Goal: Check status: Check status

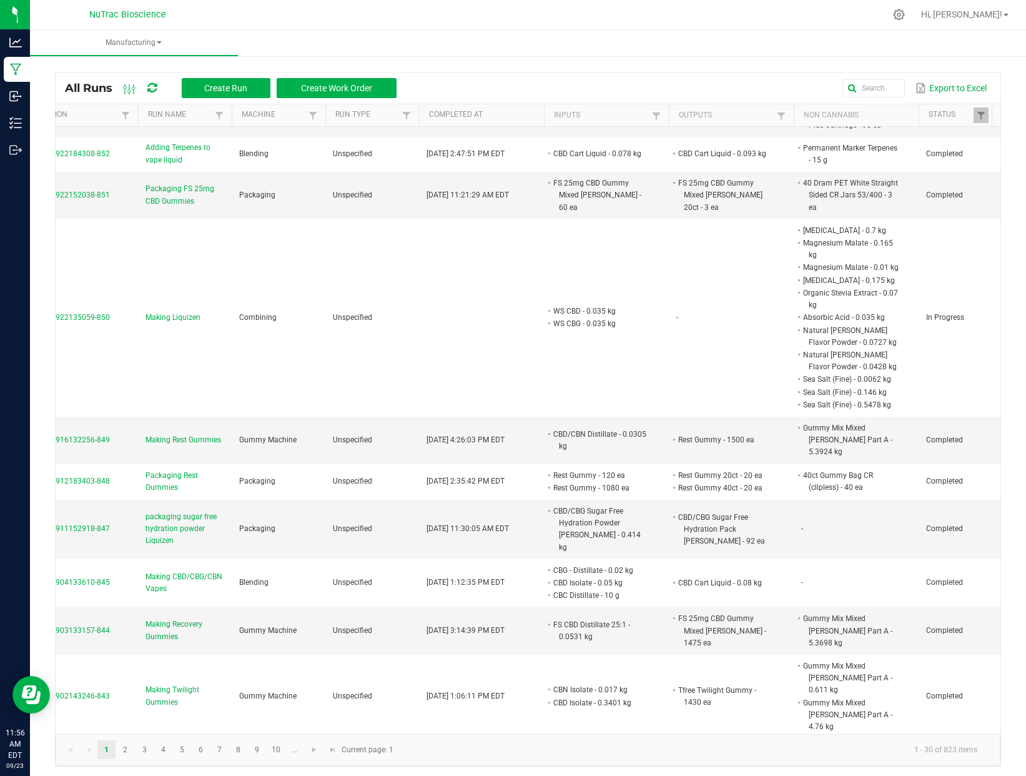
scroll to position [0, 135]
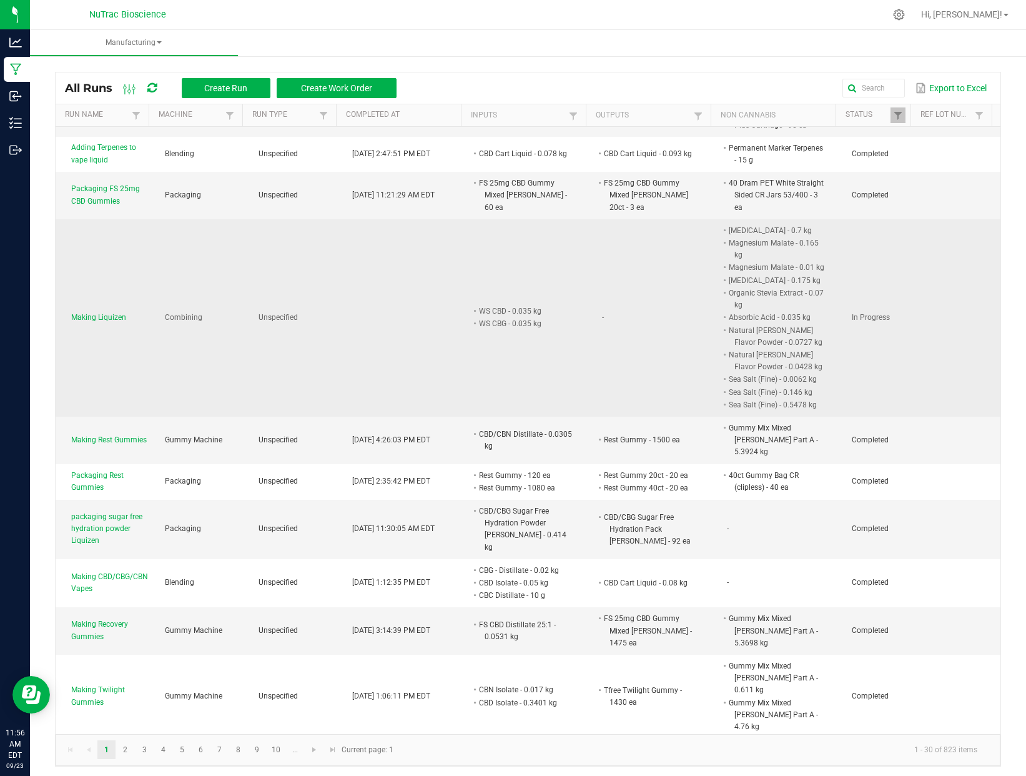
click at [79, 319] on span "Making Liquizen" at bounding box center [98, 318] width 55 height 12
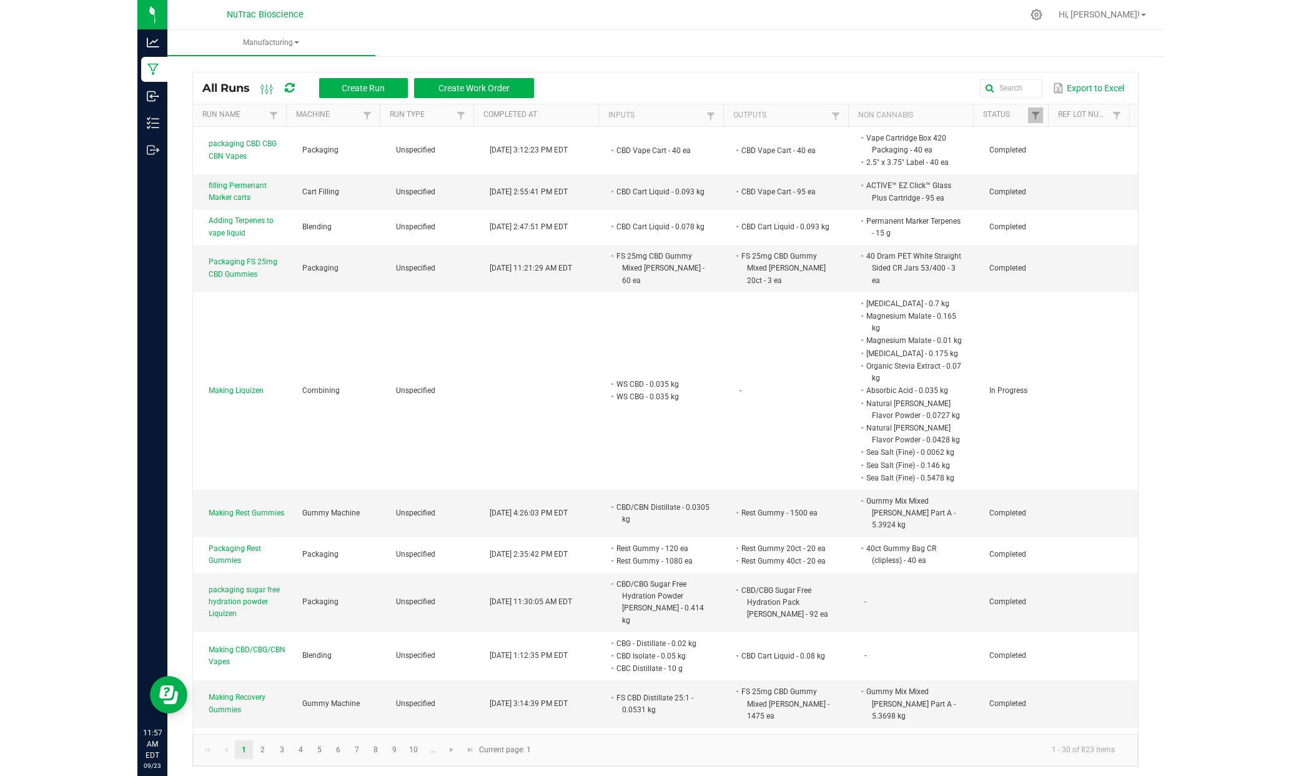
scroll to position [0, 135]
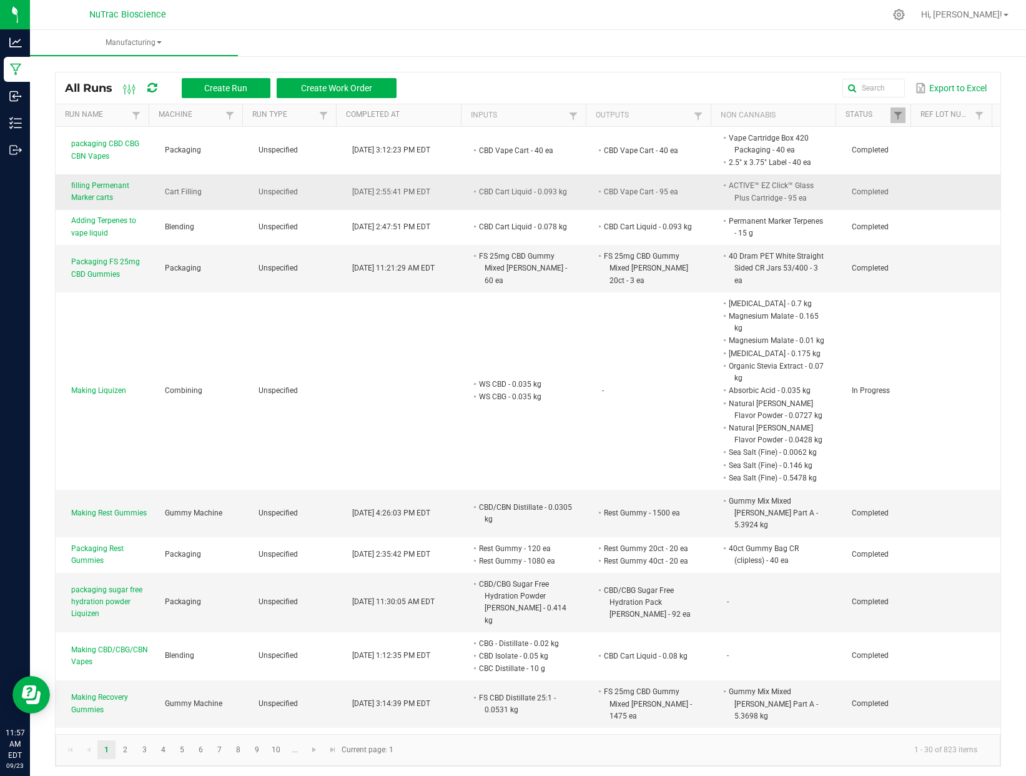
click at [79, 194] on span "filling Permenant Marker carts" at bounding box center [110, 192] width 79 height 24
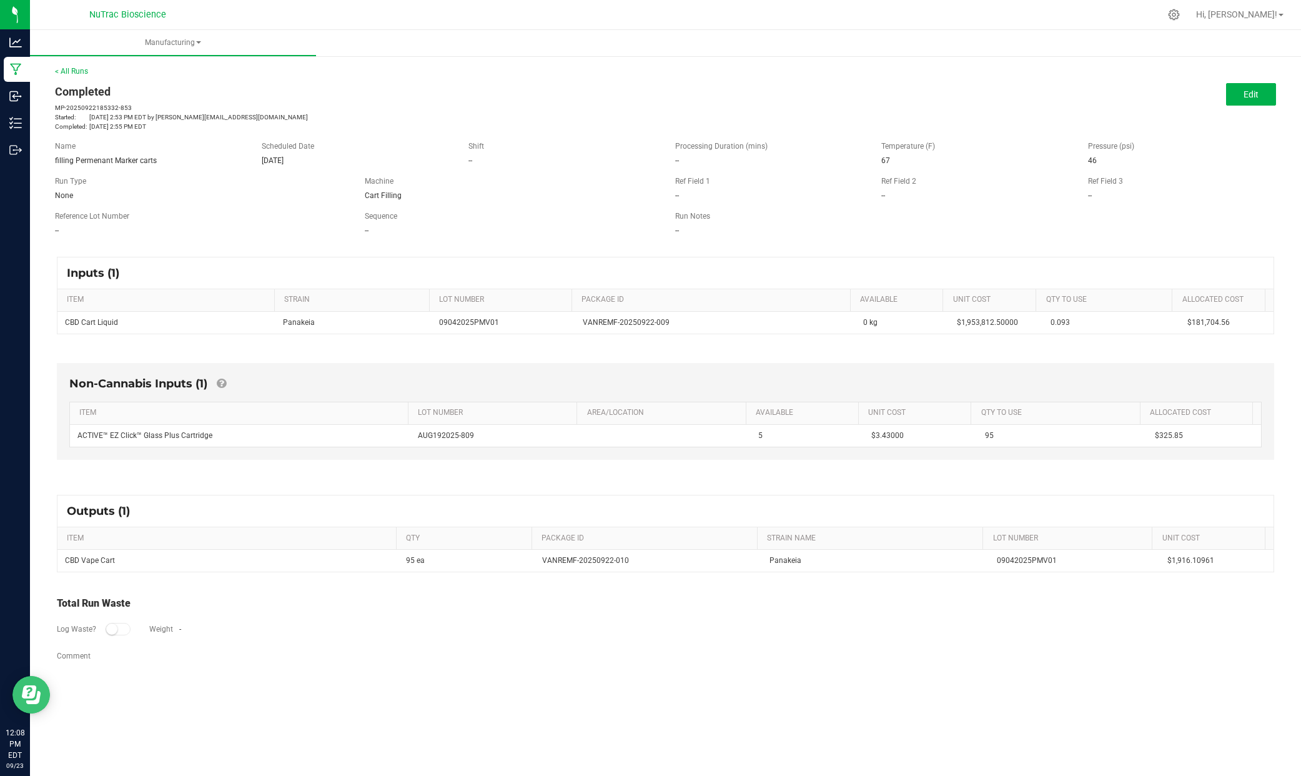
click at [32, 700] on icon "Open Resource Center" at bounding box center [33, 697] width 14 height 13
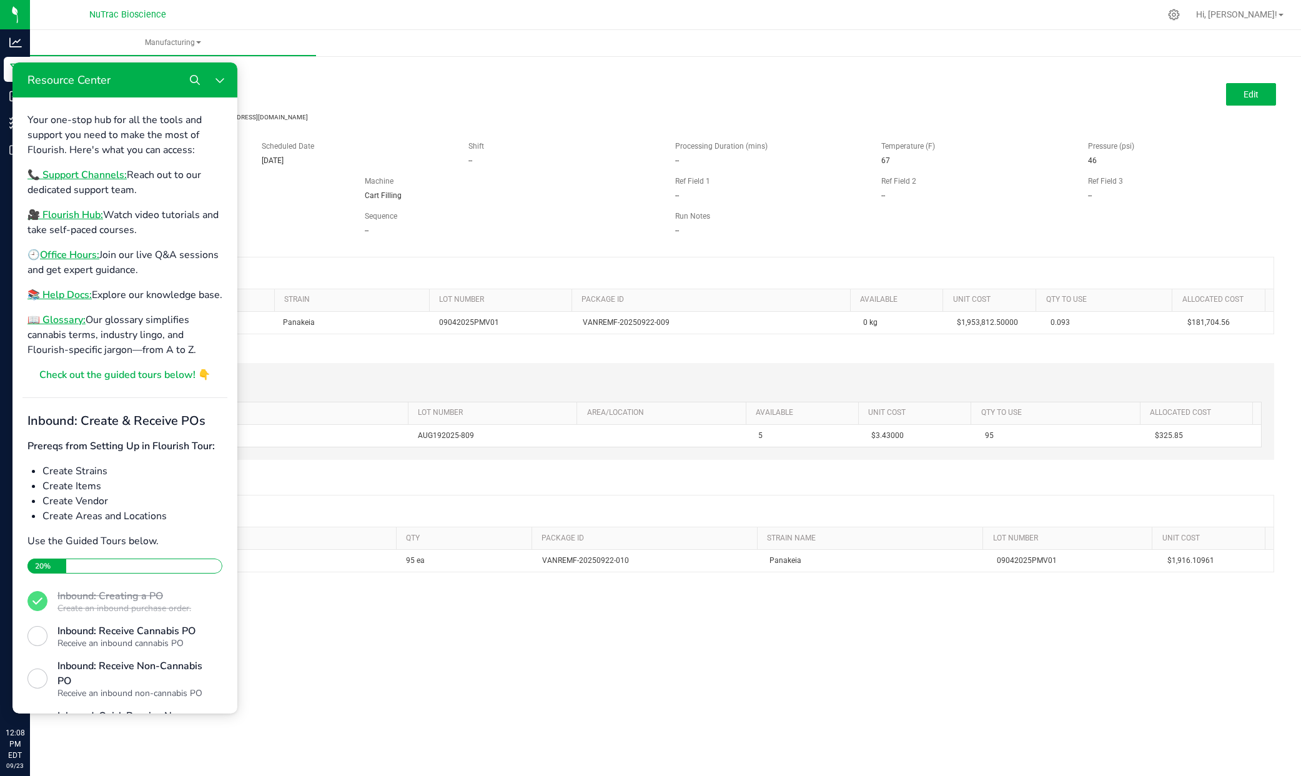
click at [499, 718] on div "Manufacturing < All Runs Completed MP-20250922185332-853 Started: [DATE] 2:53 P…" at bounding box center [665, 403] width 1271 height 746
click at [435, 695] on div "Manufacturing < All Runs Completed MP-20250922185332-853 Started: [DATE] 2:53 P…" at bounding box center [665, 403] width 1271 height 746
click at [210, 79] on button "Close Resource Center" at bounding box center [219, 79] width 25 height 25
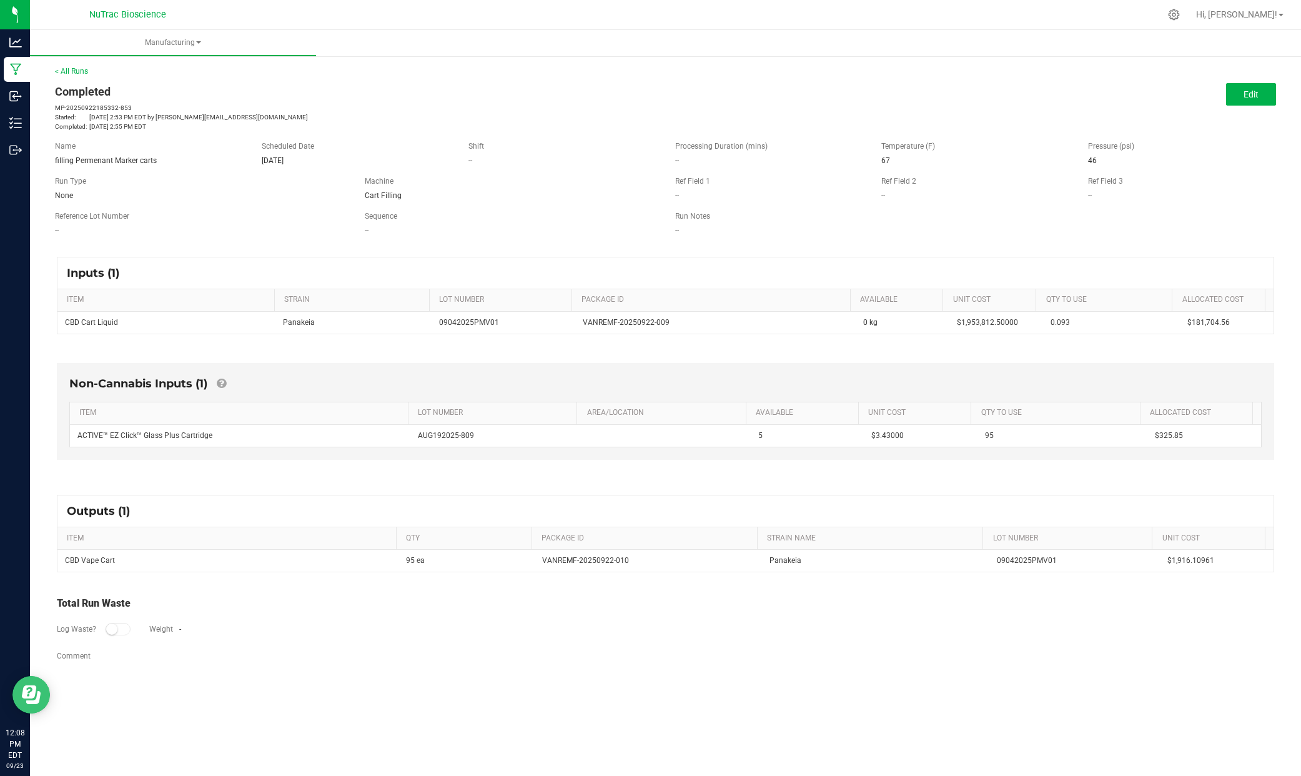
click at [34, 692] on icon "Open Resource Center" at bounding box center [29, 691] width 14 height 13
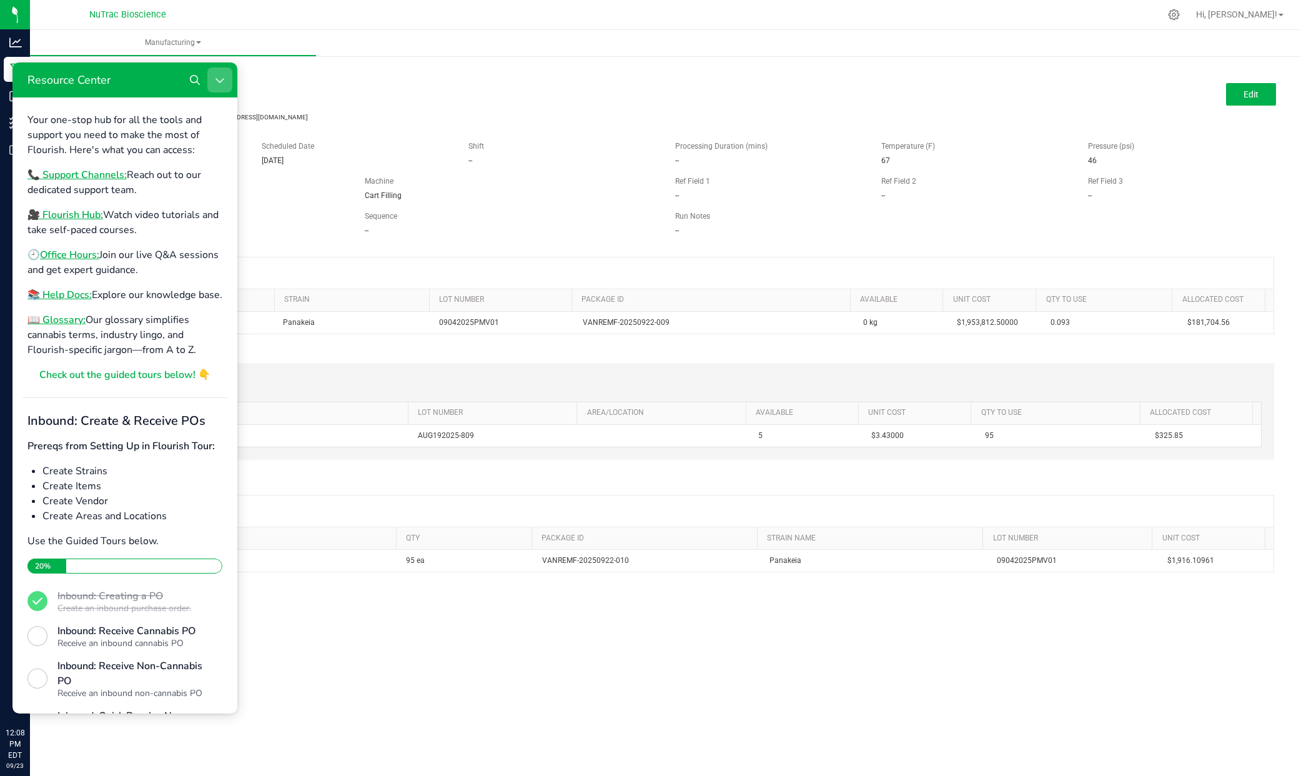
click at [215, 80] on icon "Close Resource Center" at bounding box center [220, 80] width 10 height 10
